Goal: Navigation & Orientation: Find specific page/section

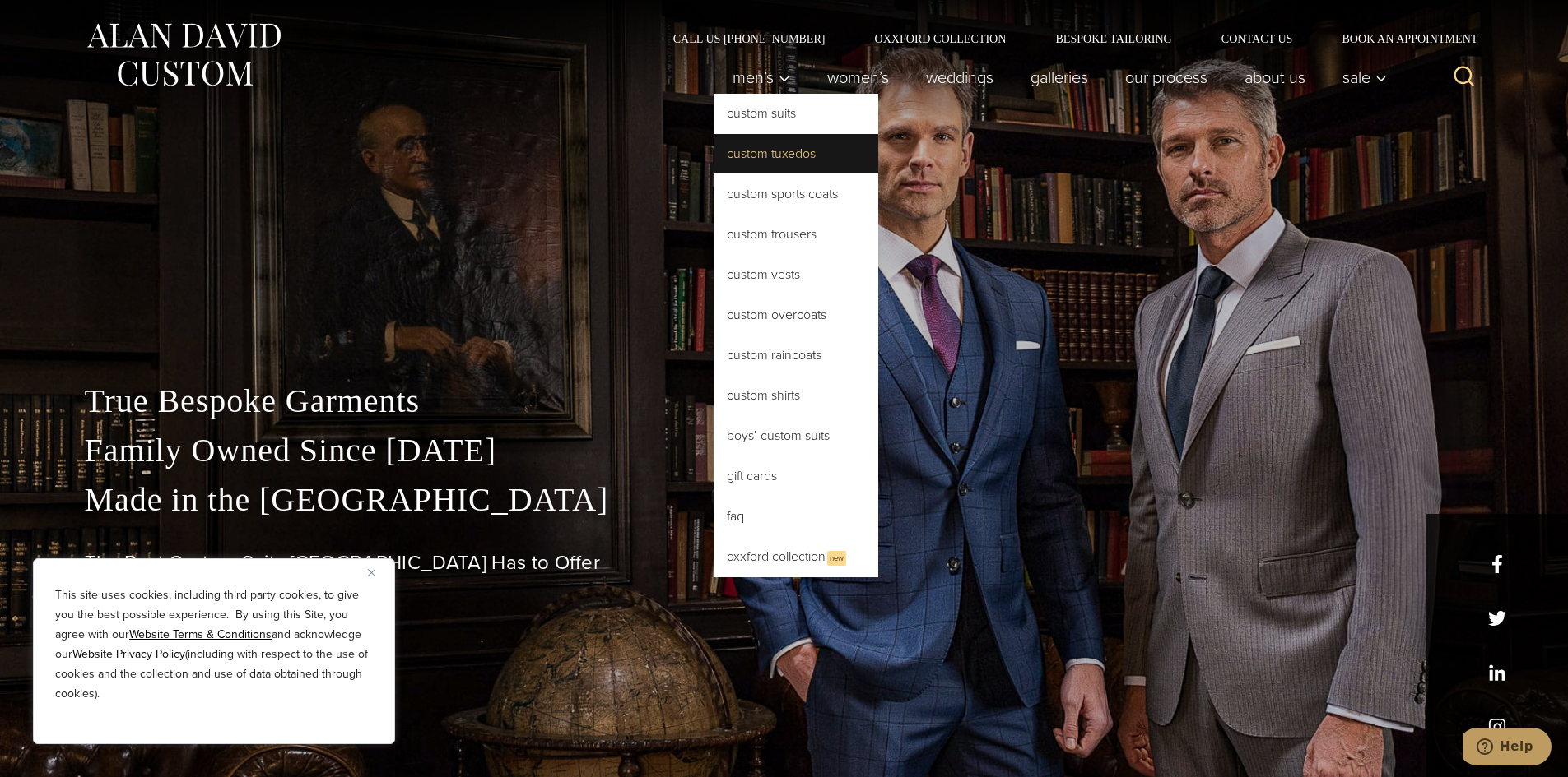
click at [751, 152] on link "Custom Tuxedos" at bounding box center [795, 153] width 165 height 39
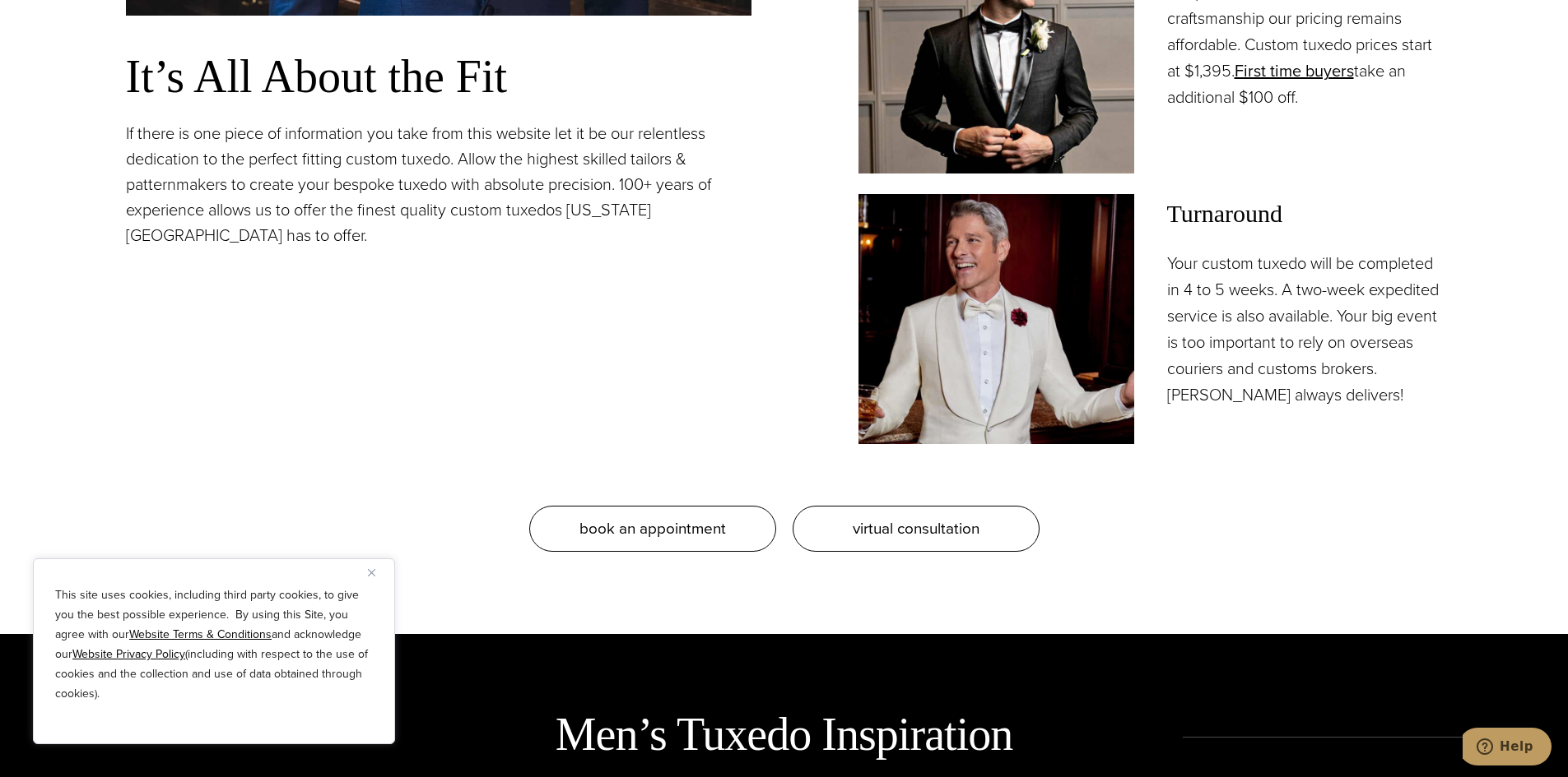
scroll to position [1727, 0]
click at [374, 573] on img "Close" at bounding box center [371, 573] width 8 height 8
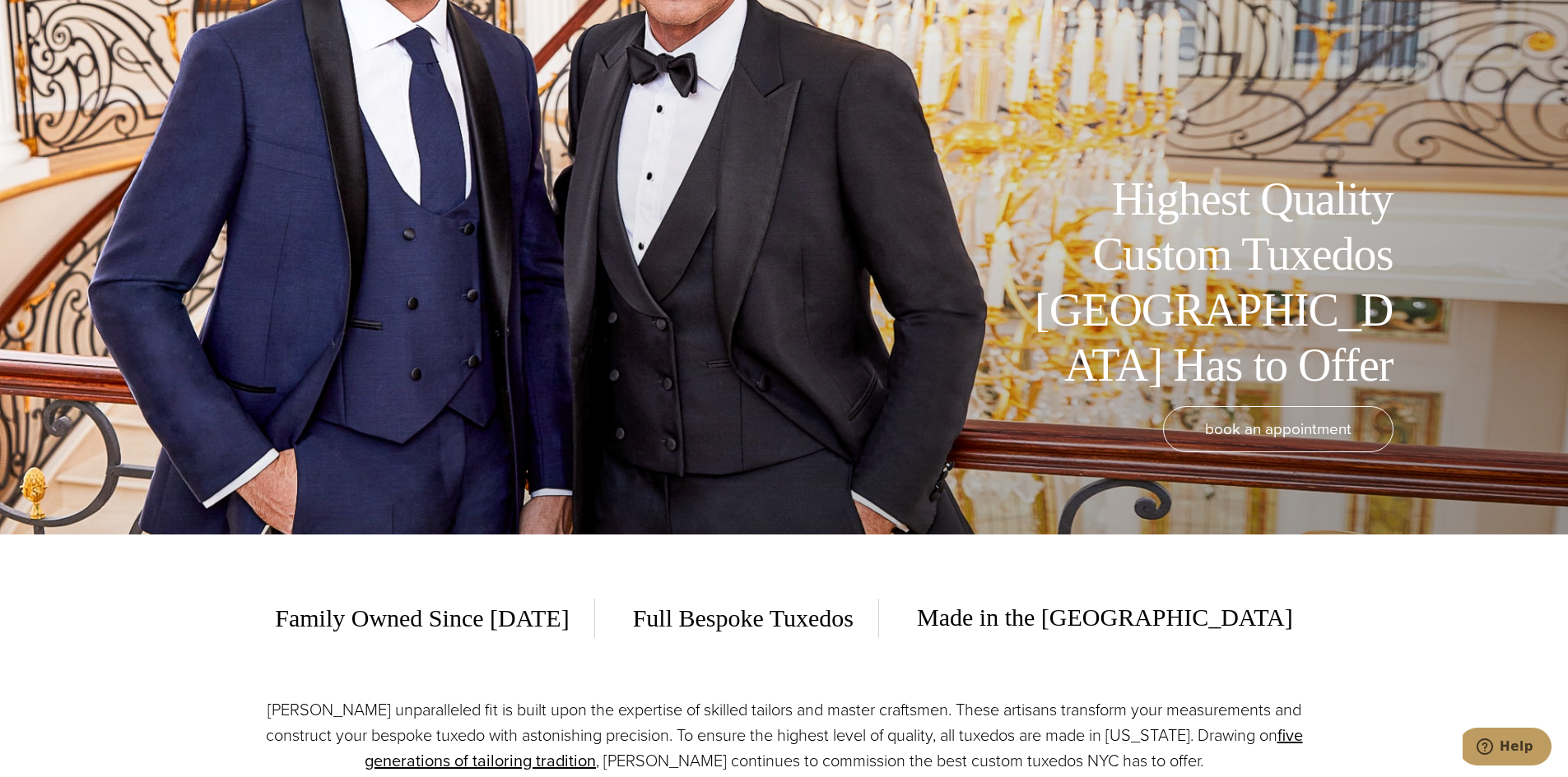
scroll to position [0, 0]
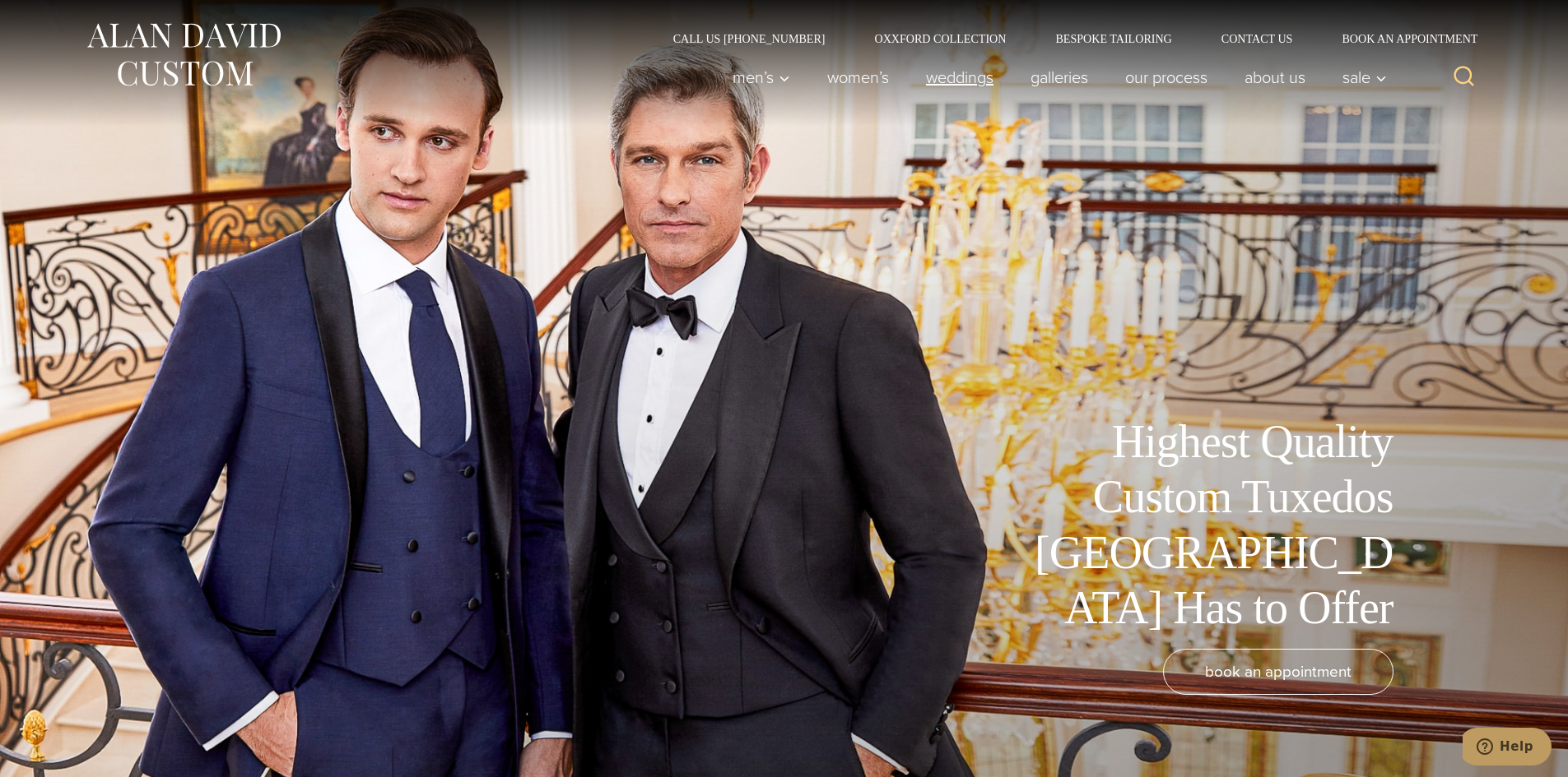
click at [962, 71] on link "weddings" at bounding box center [958, 78] width 104 height 33
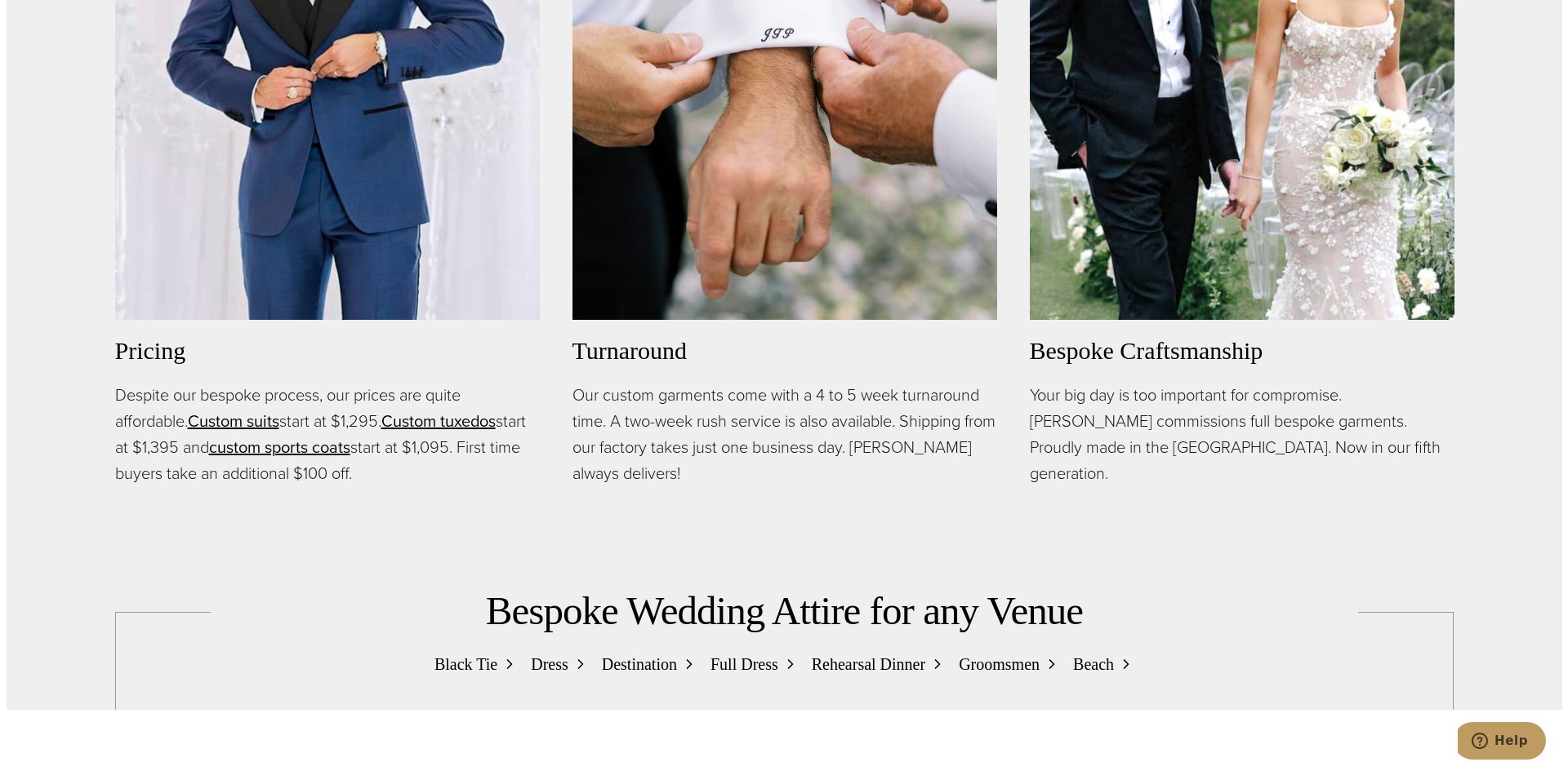
scroll to position [1551, 0]
